Goal: Navigation & Orientation: Find specific page/section

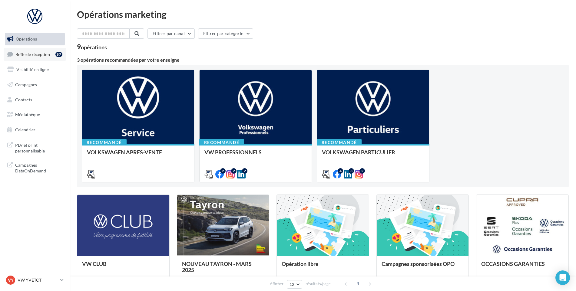
click at [34, 54] on span "Boîte de réception" at bounding box center [32, 53] width 34 height 5
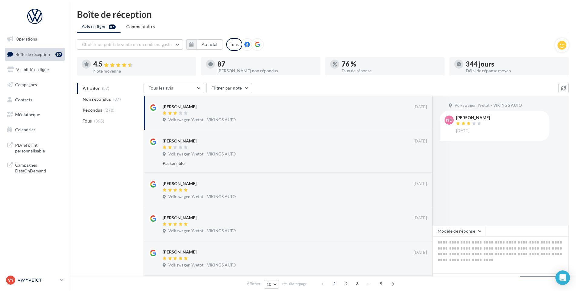
click at [45, 285] on link "VY VW YVETOT vw-yve-vau" at bounding box center [35, 279] width 60 height 11
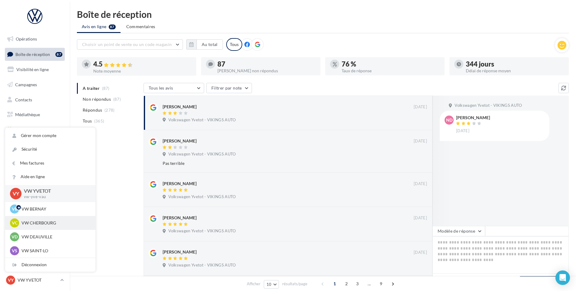
click at [51, 225] on p "VW CHERBOURG" at bounding box center [54, 223] width 67 height 6
